Goal: Transaction & Acquisition: Purchase product/service

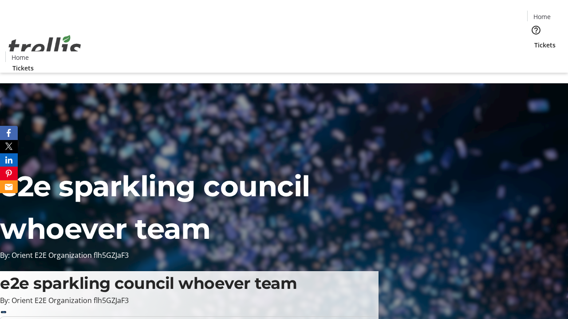
click at [542, 13] on span "Sign Up" at bounding box center [546, 12] width 26 height 11
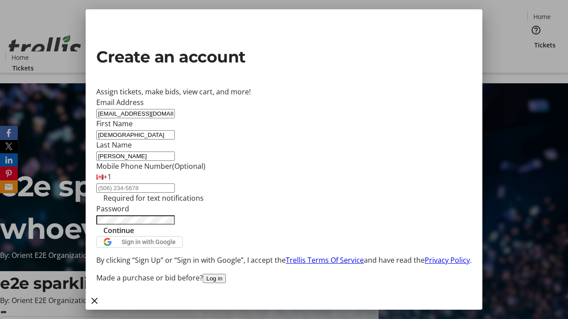
type input "[PERSON_NAME]"
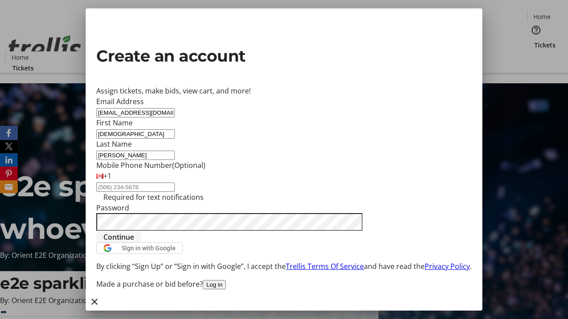
click at [134, 243] on span "Continue" at bounding box center [118, 237] width 31 height 11
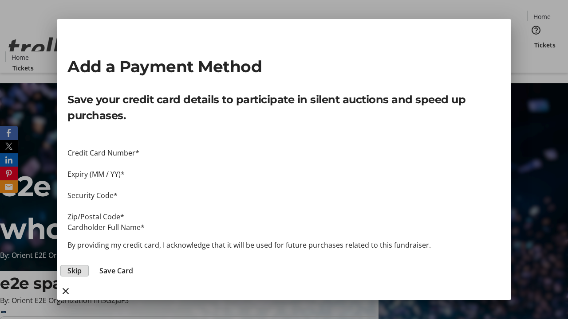
click at [82, 266] on span "Skip" at bounding box center [74, 271] width 14 height 11
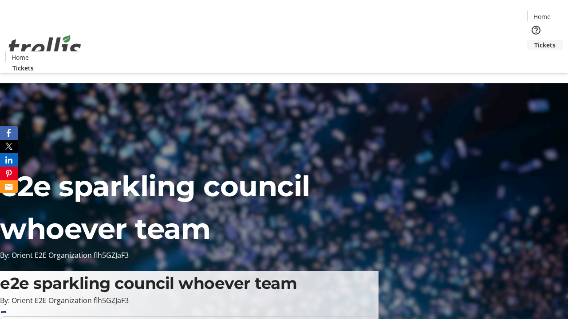
click at [534, 40] on span "Tickets" at bounding box center [544, 44] width 21 height 9
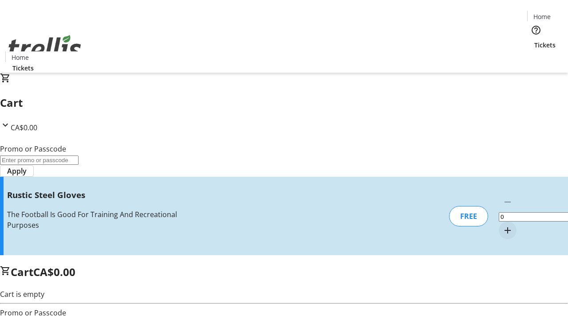
click at [502, 225] on mat-icon "Increment by one" at bounding box center [507, 230] width 11 height 11
type input "1"
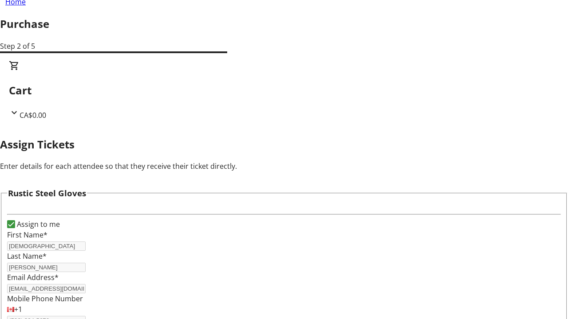
scroll to position [54, 0]
